Goal: Task Accomplishment & Management: Use online tool/utility

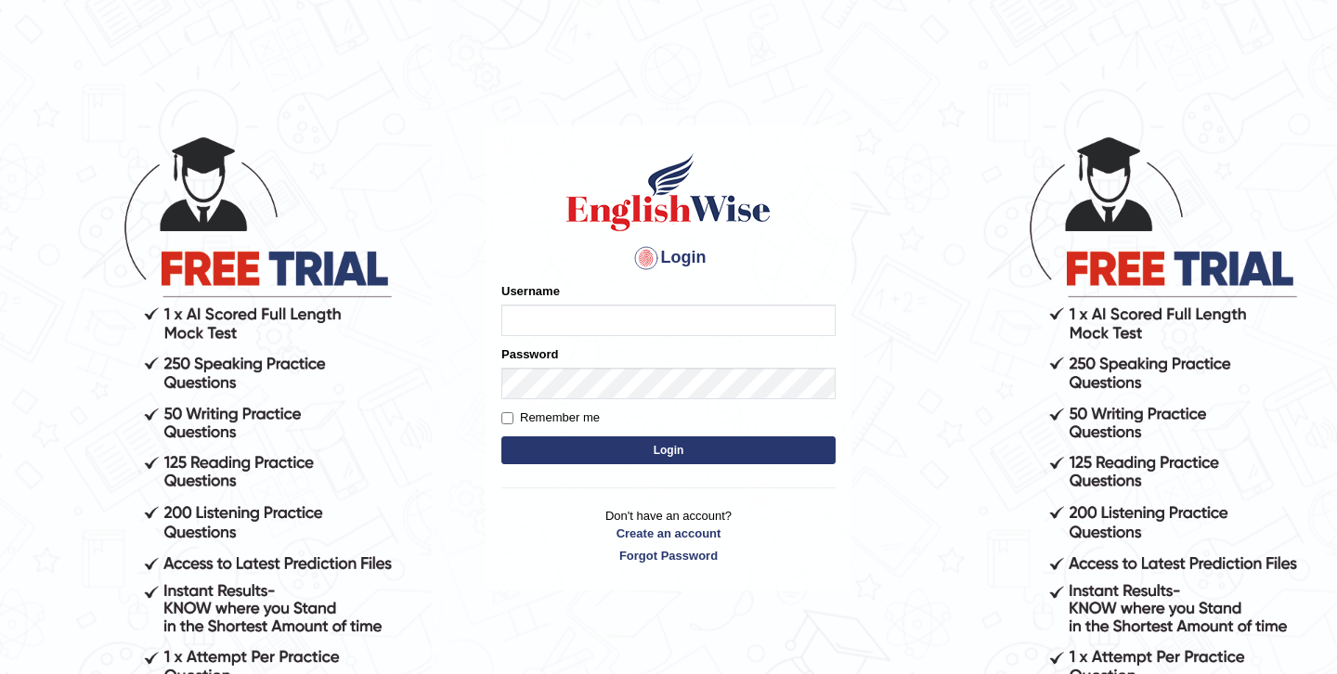
click at [392, 153] on body "Login Please fix the following errors: Username Password Remember me Login Don'…" at bounding box center [668, 404] width 1337 height 674
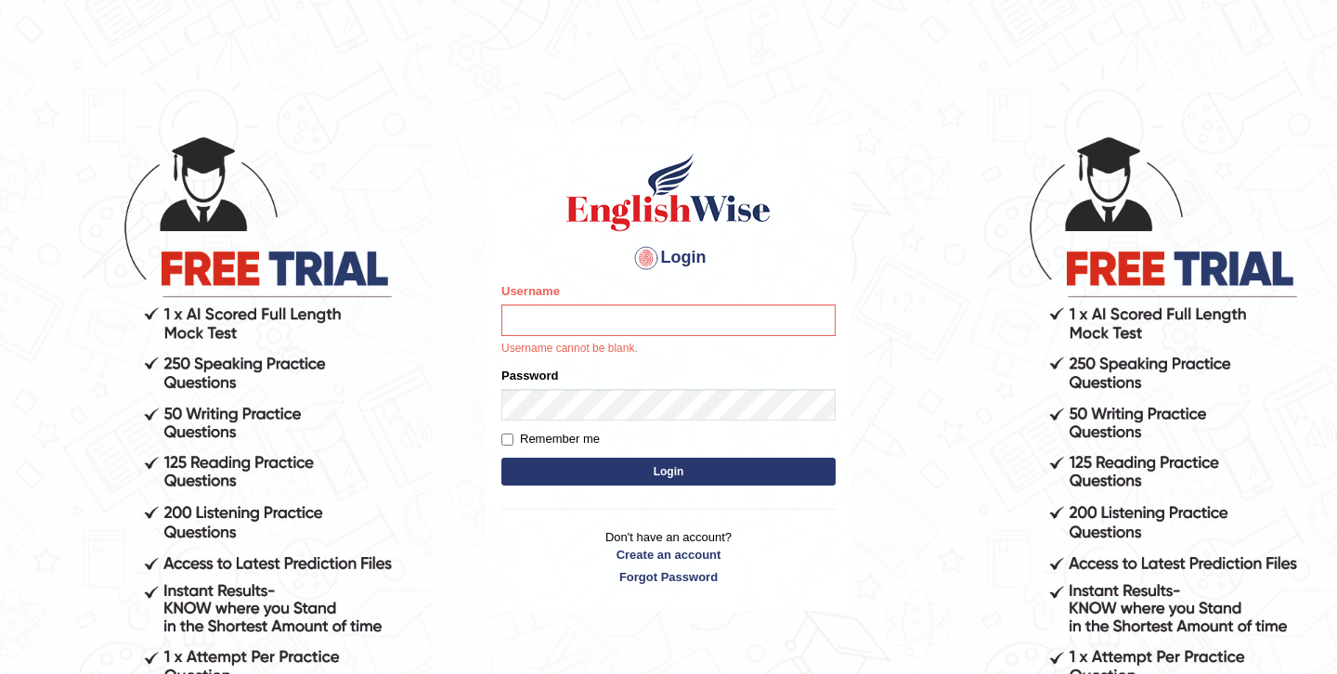
click at [776, 136] on div "Login Please fix the following errors: Username Username cannot be blank. Passw…" at bounding box center [669, 368] width 366 height 486
click at [669, 318] on input "Username" at bounding box center [668, 321] width 334 height 32
type input "g"
type input "Global_1234"
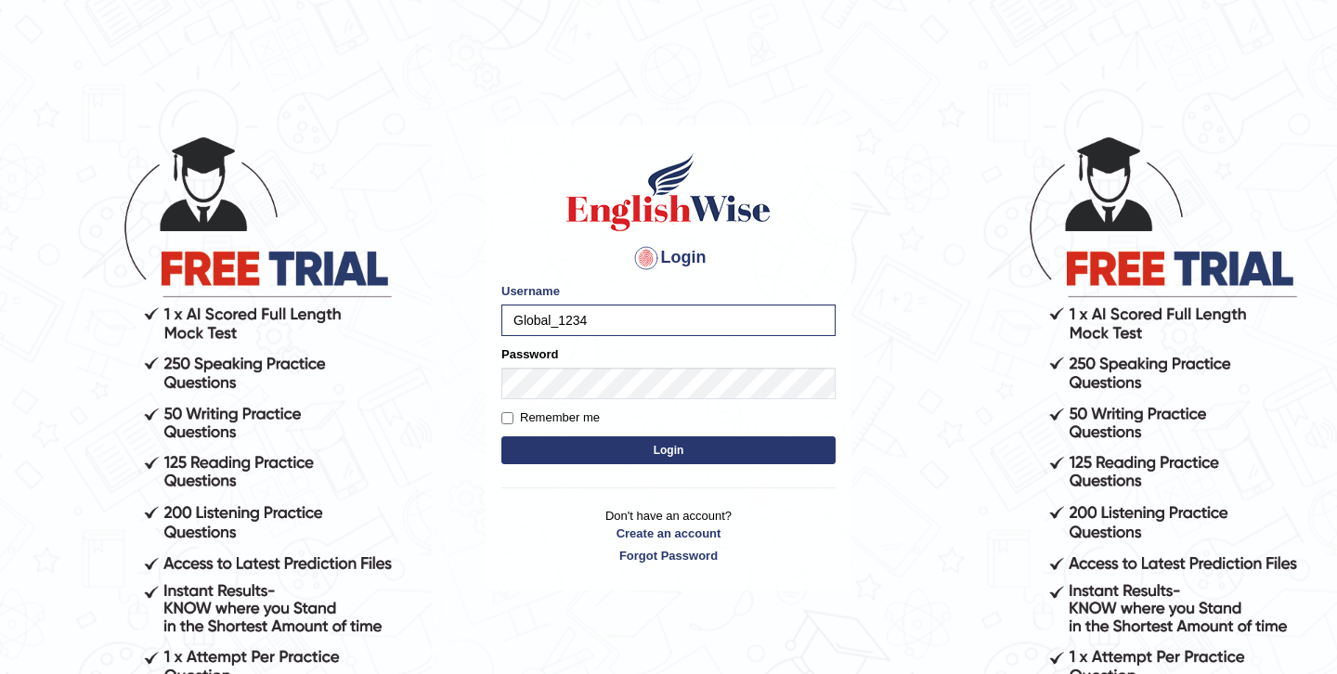
click at [624, 446] on button "Login" at bounding box center [668, 450] width 334 height 28
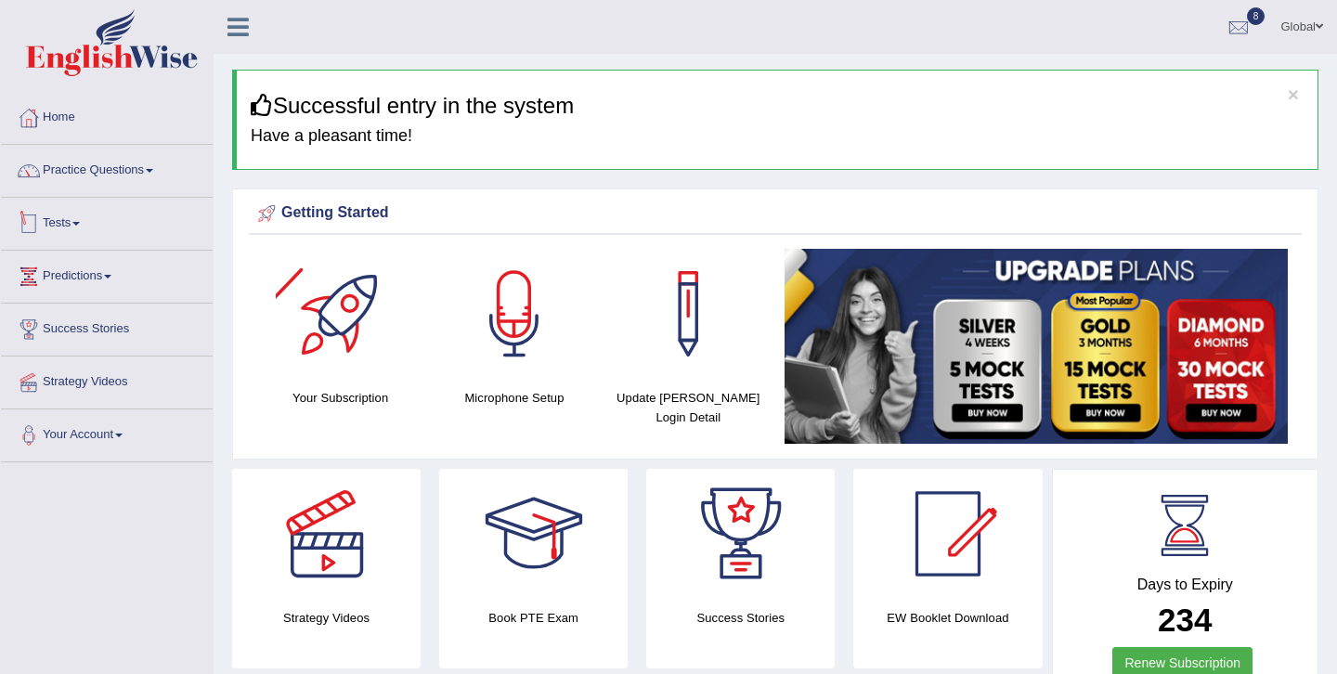
click at [66, 227] on link "Tests" at bounding box center [107, 221] width 212 height 46
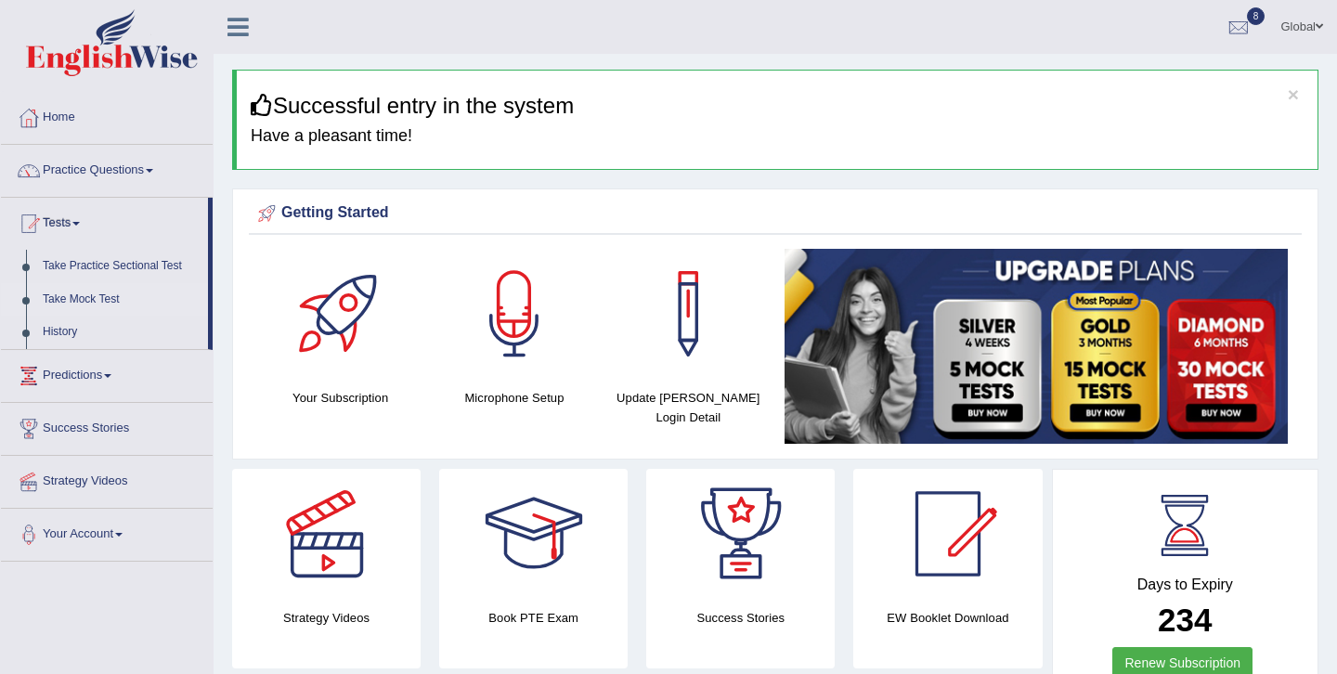
click at [90, 300] on link "Take Mock Test" at bounding box center [121, 299] width 174 height 33
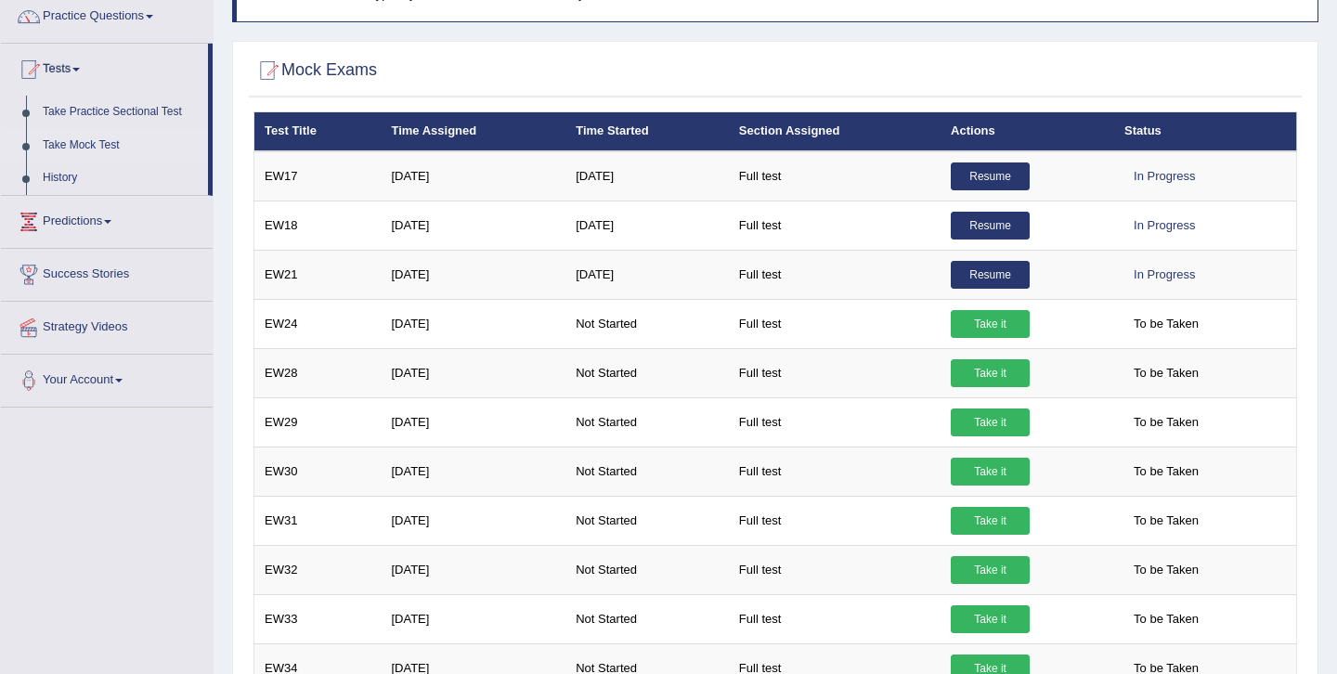
scroll to position [155, 0]
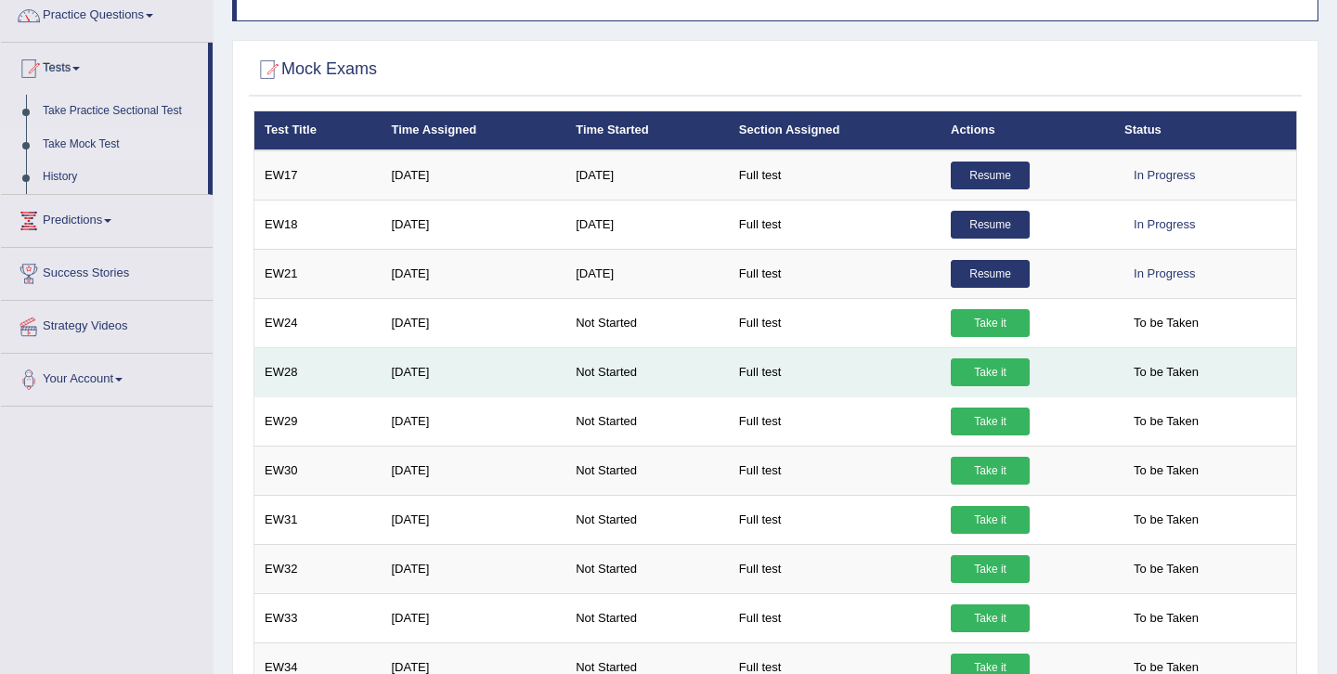
click at [992, 371] on link "Take it" at bounding box center [990, 372] width 79 height 28
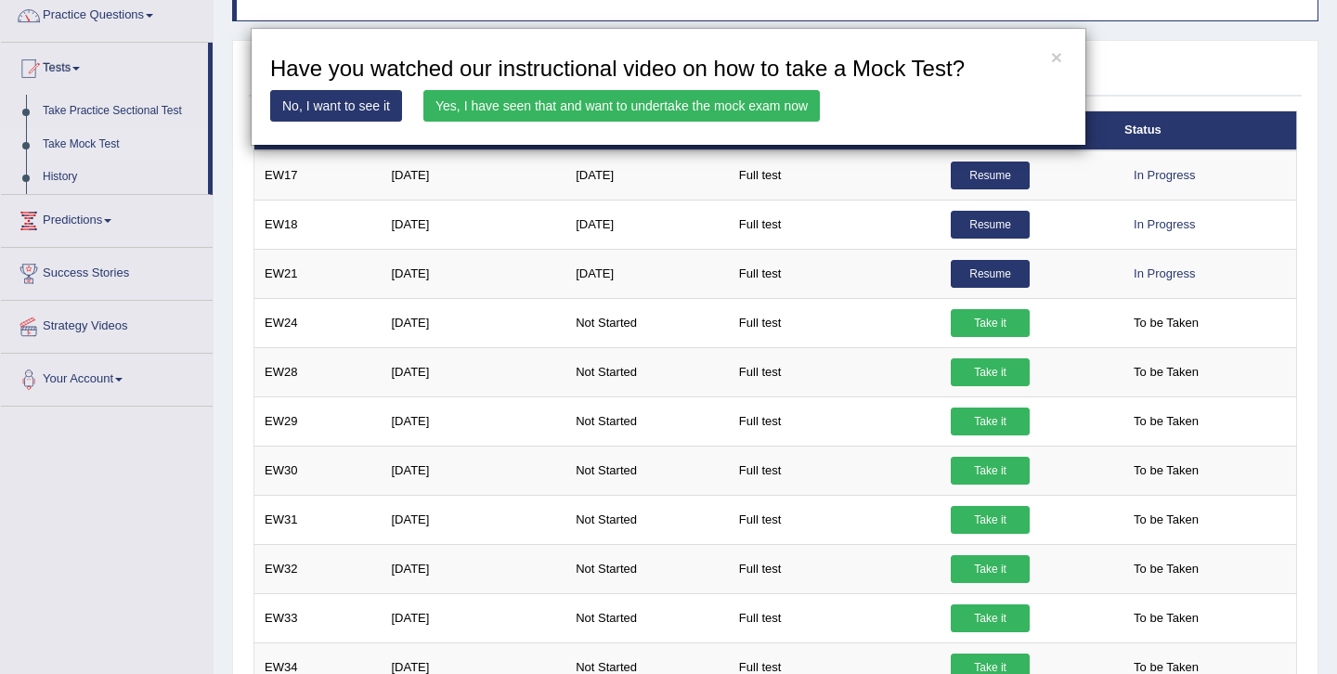
click at [484, 111] on link "Yes, I have seen that and want to undertake the mock exam now" at bounding box center [621, 106] width 396 height 32
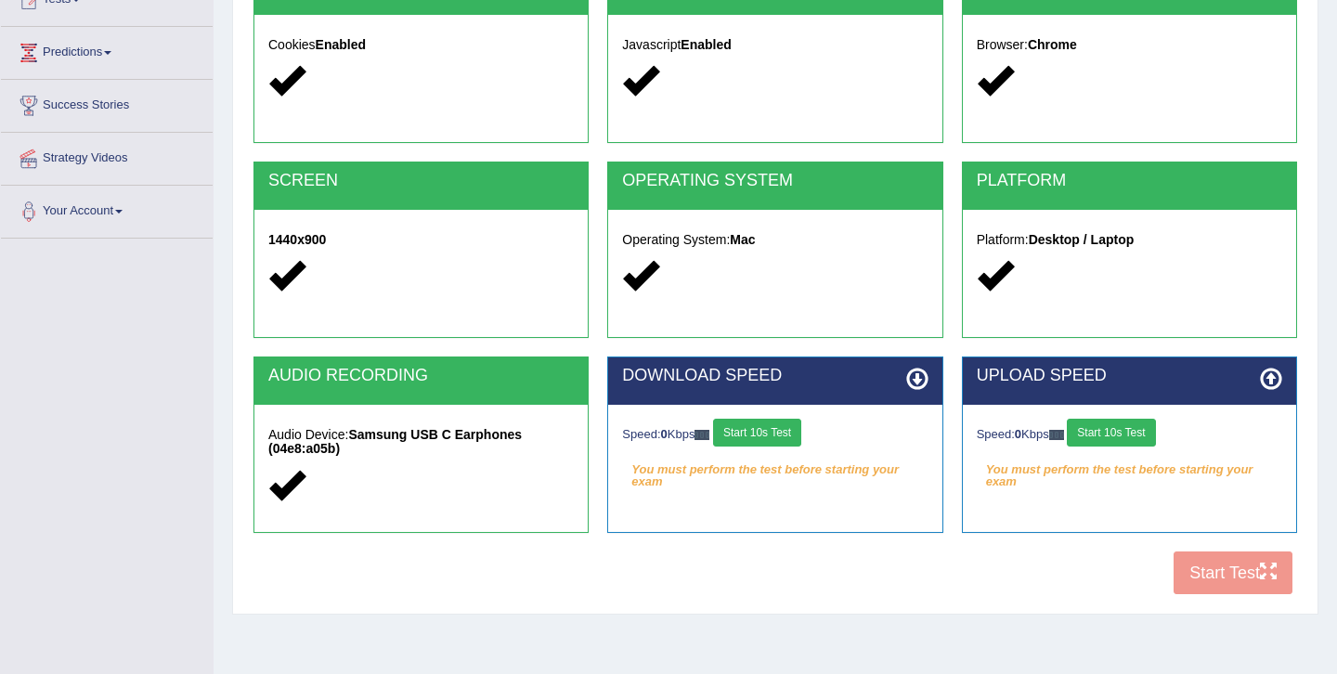
scroll to position [222, 0]
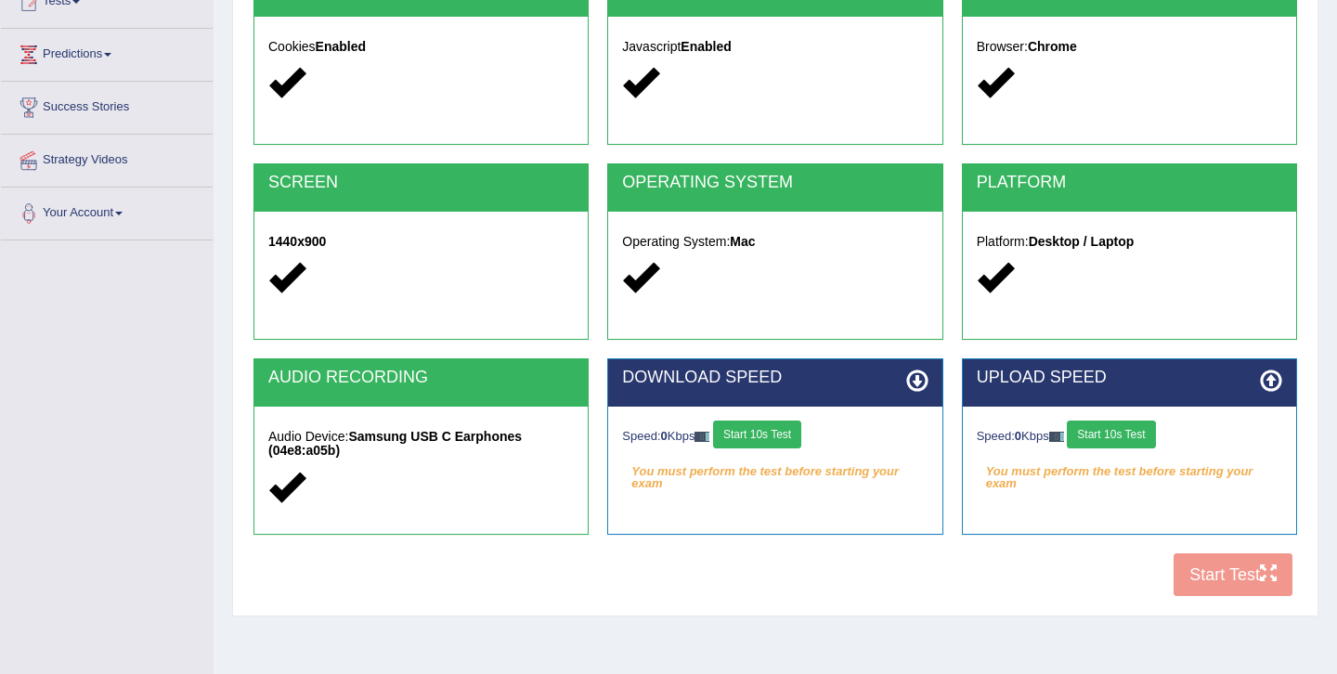
click at [781, 438] on button "Start 10s Test" at bounding box center [757, 435] width 88 height 28
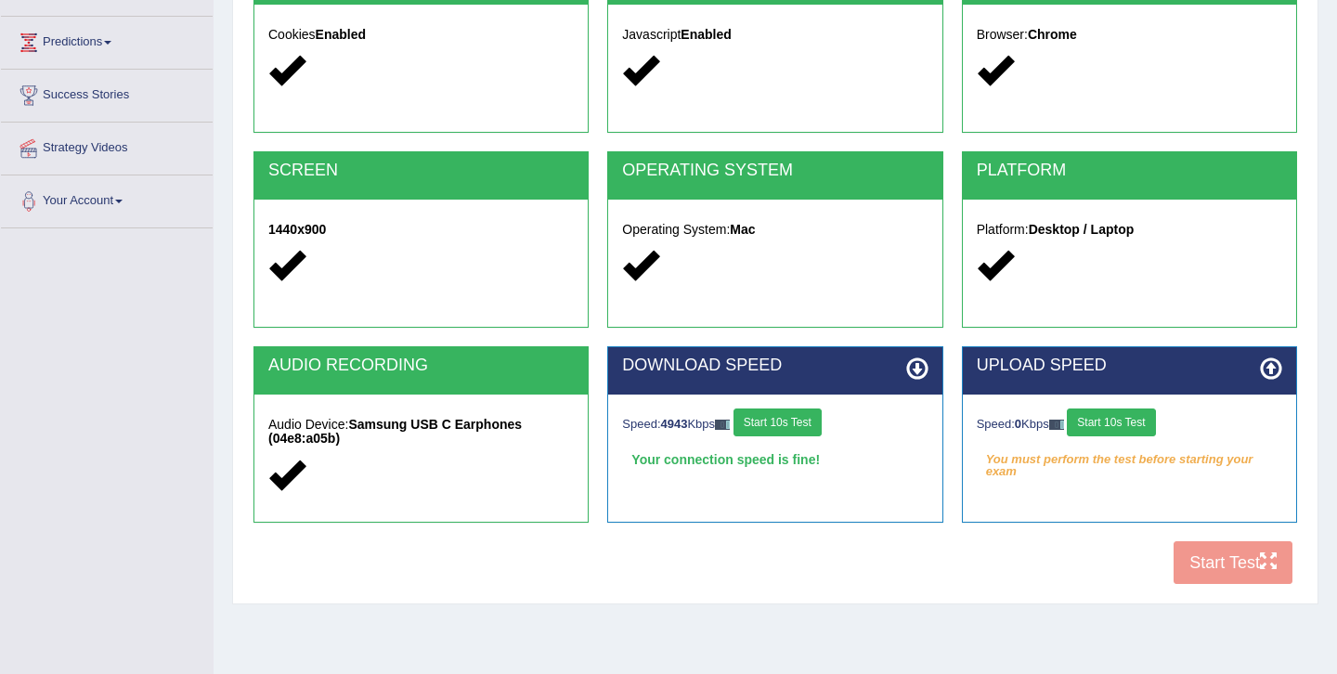
click at [1103, 413] on button "Start 10s Test" at bounding box center [1111, 422] width 88 height 28
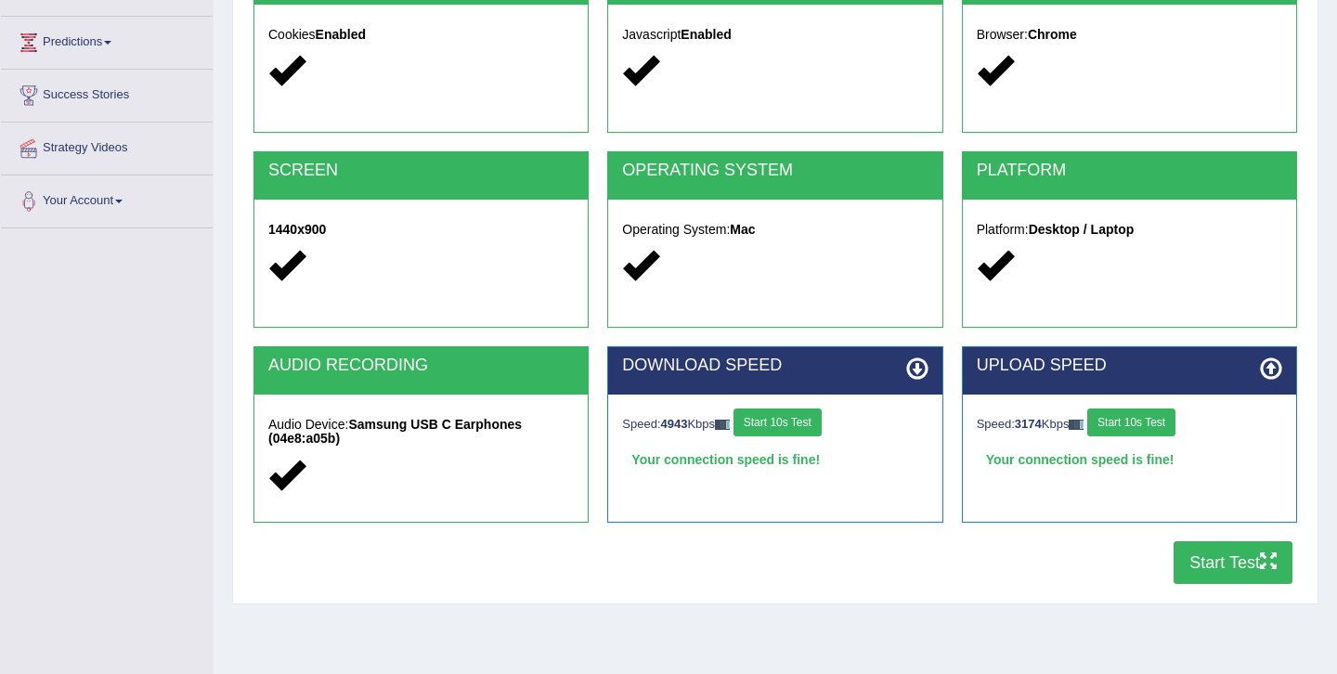
click at [1210, 574] on button "Start Test" at bounding box center [1233, 562] width 119 height 43
